Goal: Use online tool/utility: Utilize a website feature to perform a specific function

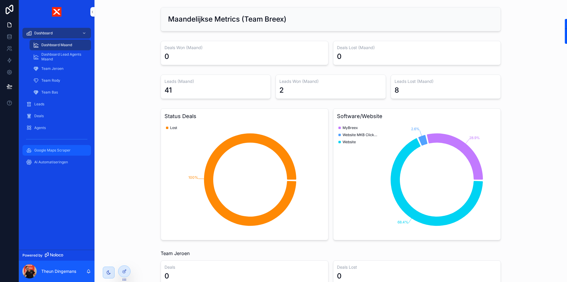
click at [52, 149] on span "Google Maps Scraper" at bounding box center [52, 150] width 36 height 5
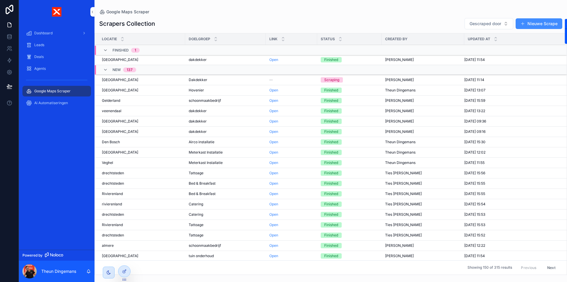
click at [539, 22] on button "Nieuwe Scrape" at bounding box center [539, 23] width 47 height 11
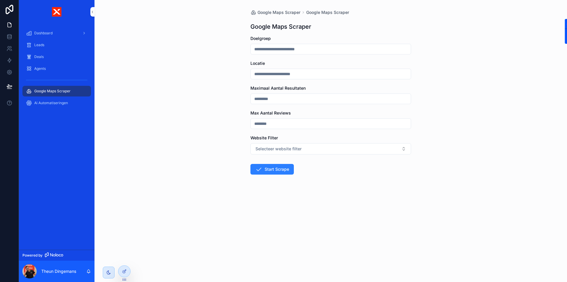
click at [343, 50] on input "scrollable content" at bounding box center [331, 49] width 160 height 8
type input "********"
click at [68, 90] on span "Google Maps Scraper" at bounding box center [52, 91] width 36 height 5
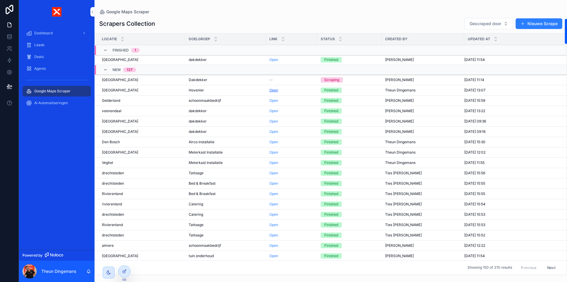
click at [273, 90] on link "Open" at bounding box center [273, 90] width 9 height 4
